Goal: Task Accomplishment & Management: Use online tool/utility

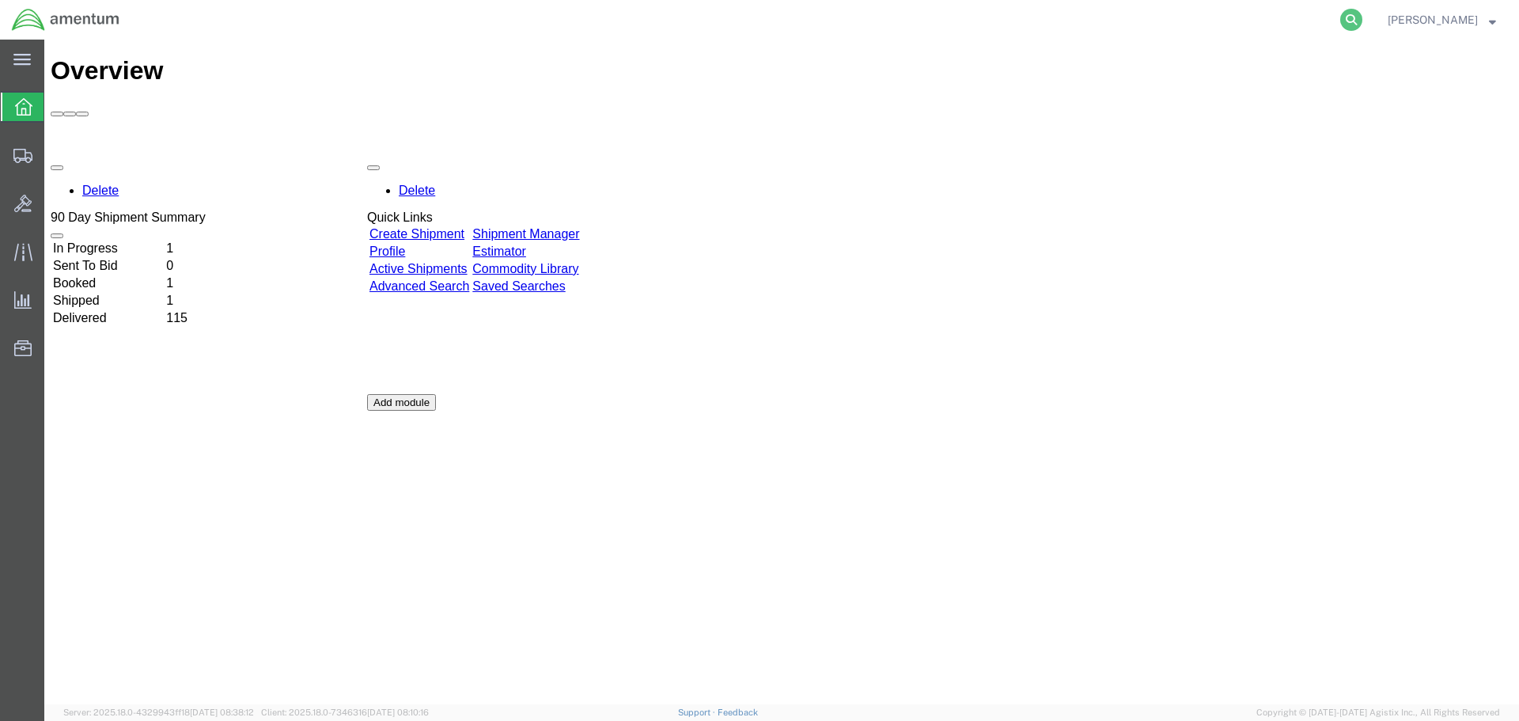
click at [1347, 18] on icon at bounding box center [1351, 20] width 22 height 22
click at [921, 24] on input "search" at bounding box center [1099, 20] width 481 height 38
paste input "SR02-25242-0274"
type input "SR02-25242-0274"
click at [1348, 19] on icon at bounding box center [1351, 20] width 22 height 22
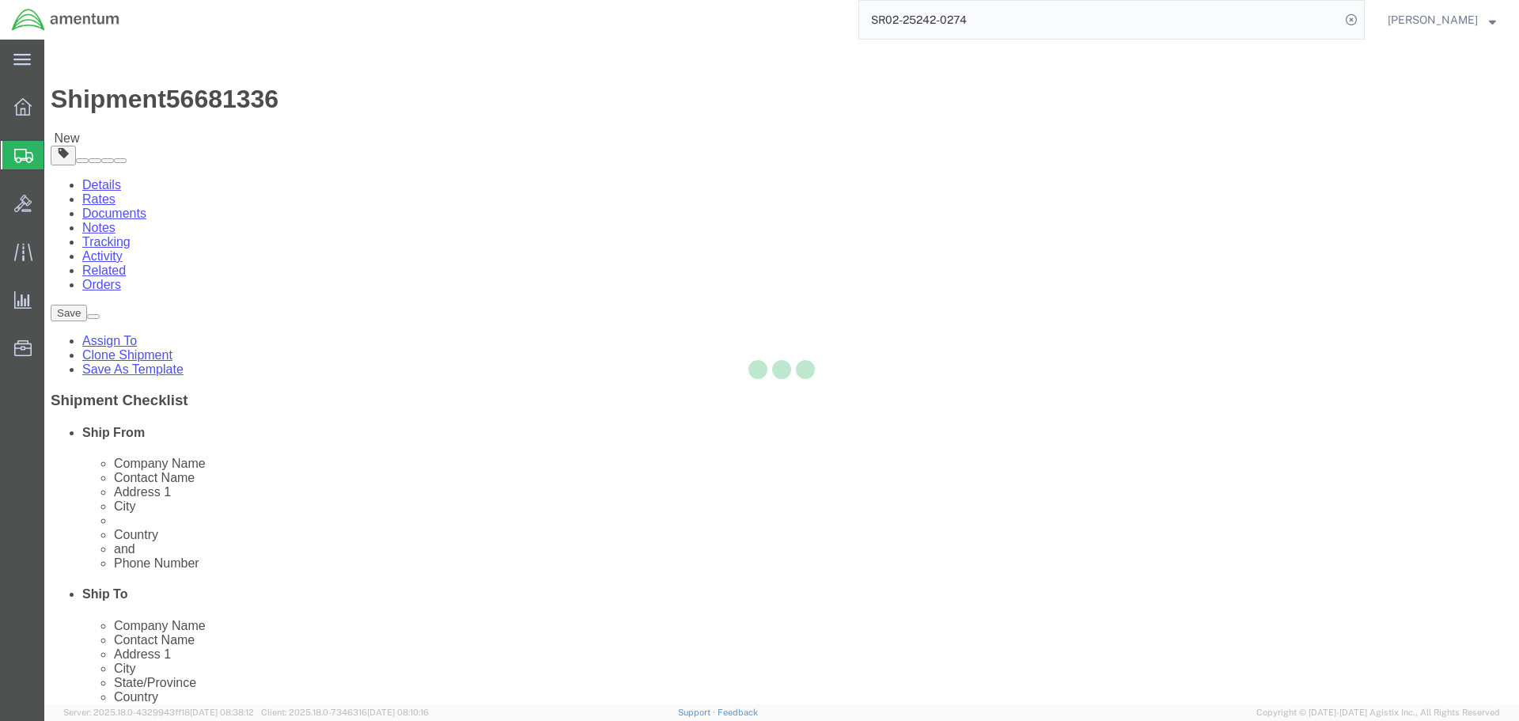
select select "42737"
select select
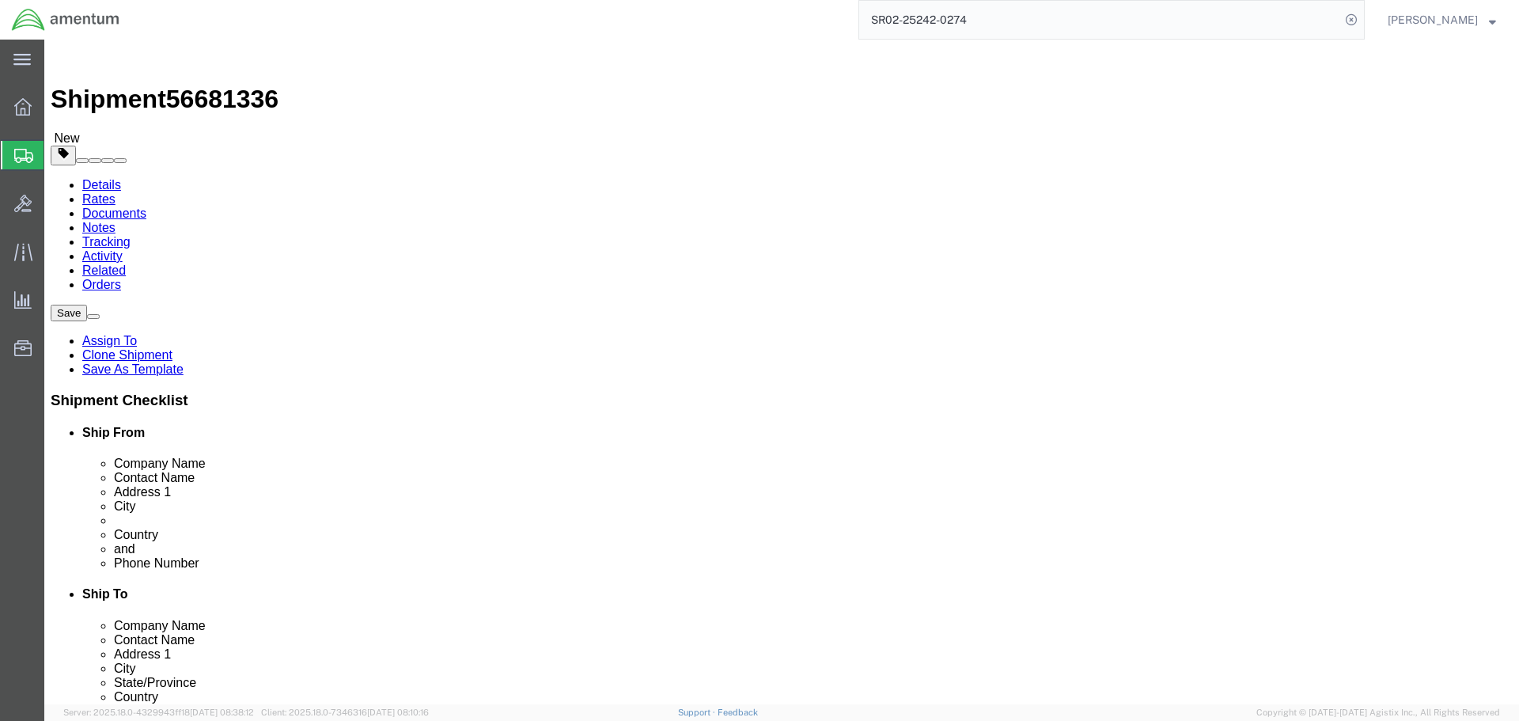
drag, startPoint x: 292, startPoint y: 322, endPoint x: 174, endPoint y: 331, distance: 118.2
click div "Contact Name [PERSON_NAME]"
type input "c"
type input "[PERSON_NAME]"
click span
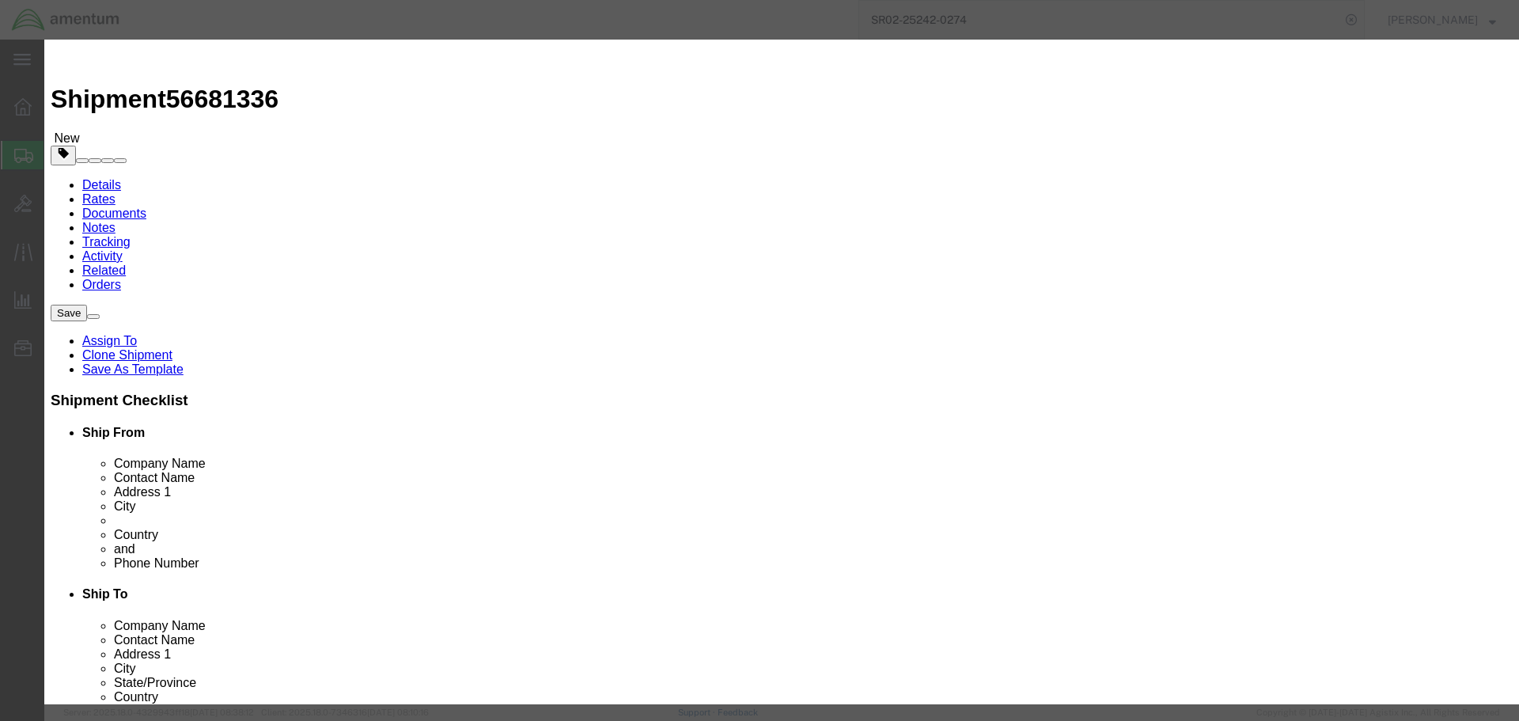
click link "P"
click button "Select"
click button "Close"
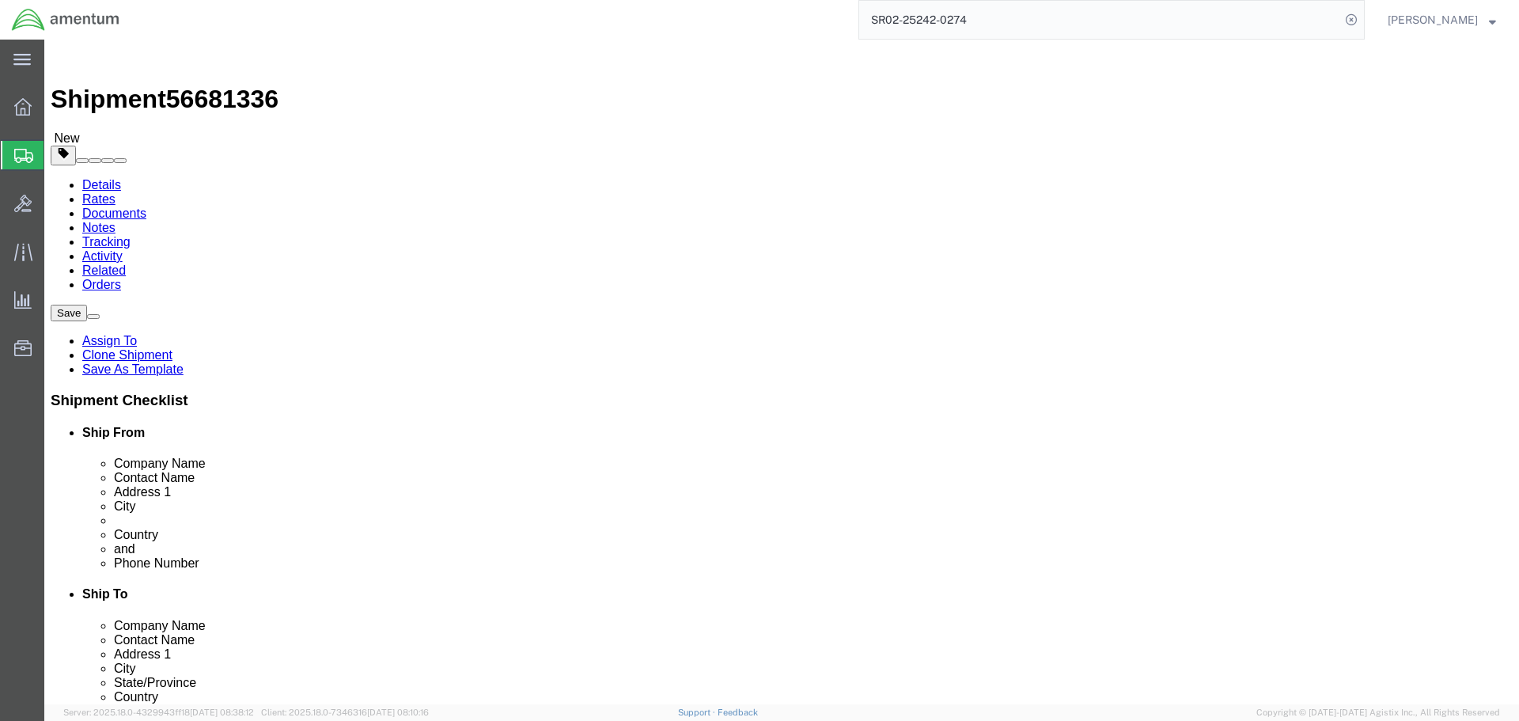
select select "GA"
click button "Rate Shipment"
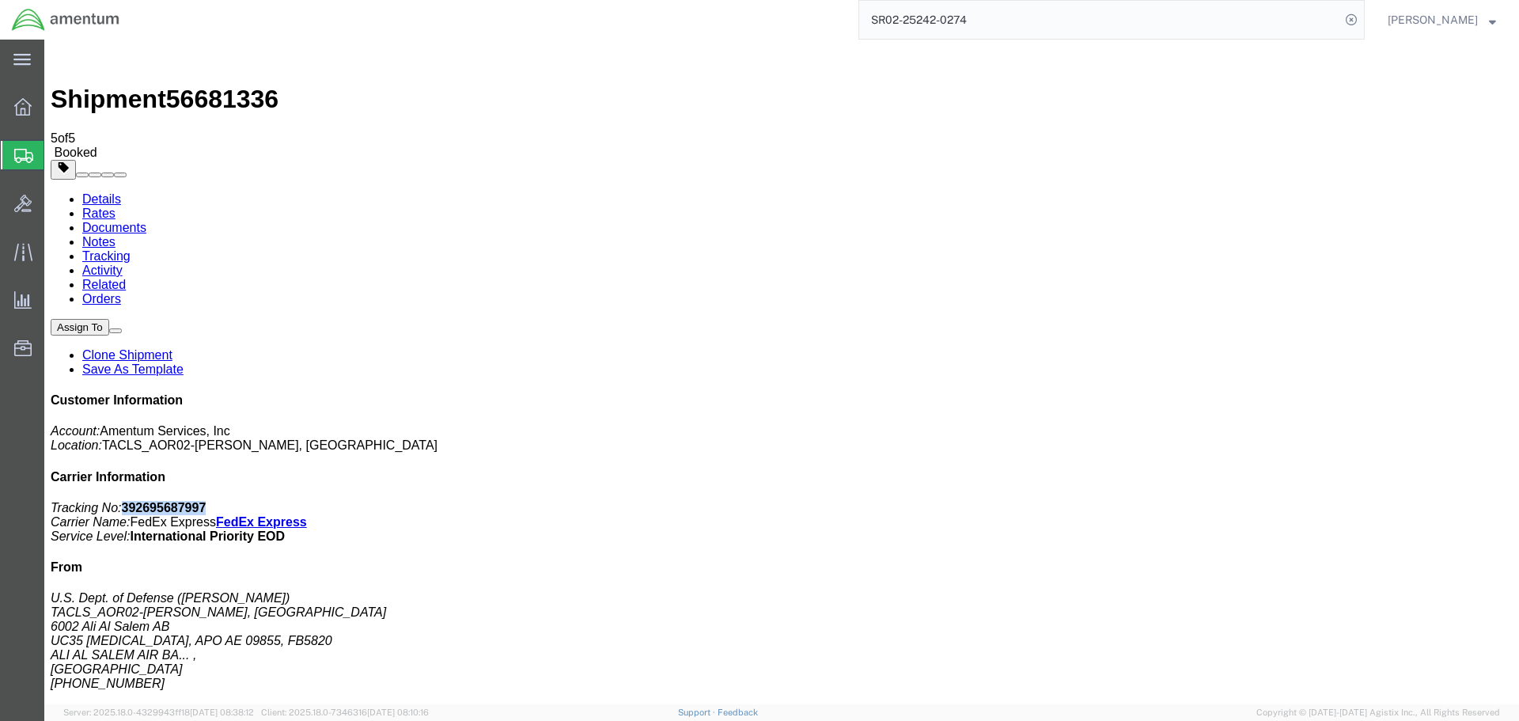
drag, startPoint x: 1394, startPoint y: 243, endPoint x: 1298, endPoint y: 251, distance: 96.8
click at [1298, 501] on p "Tracking No: 392695687997 Carrier Name: FedEx Express FedEx Express Service Lev…" at bounding box center [782, 522] width 1462 height 43
copy b "392695687997"
drag, startPoint x: 663, startPoint y: 282, endPoint x: 1053, endPoint y: 410, distance: 410.5
